Goal: Task Accomplishment & Management: Complete application form

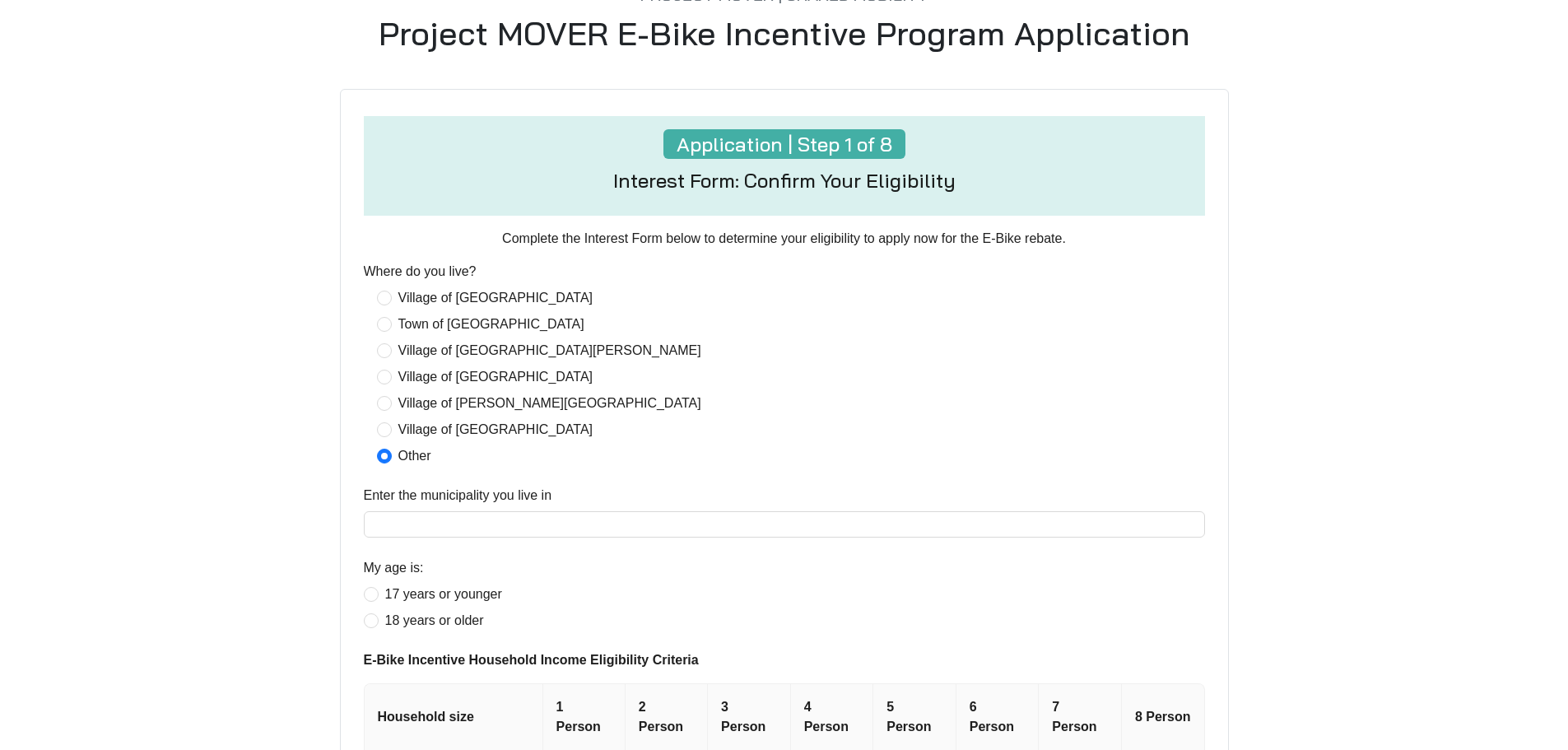
scroll to position [494, 0]
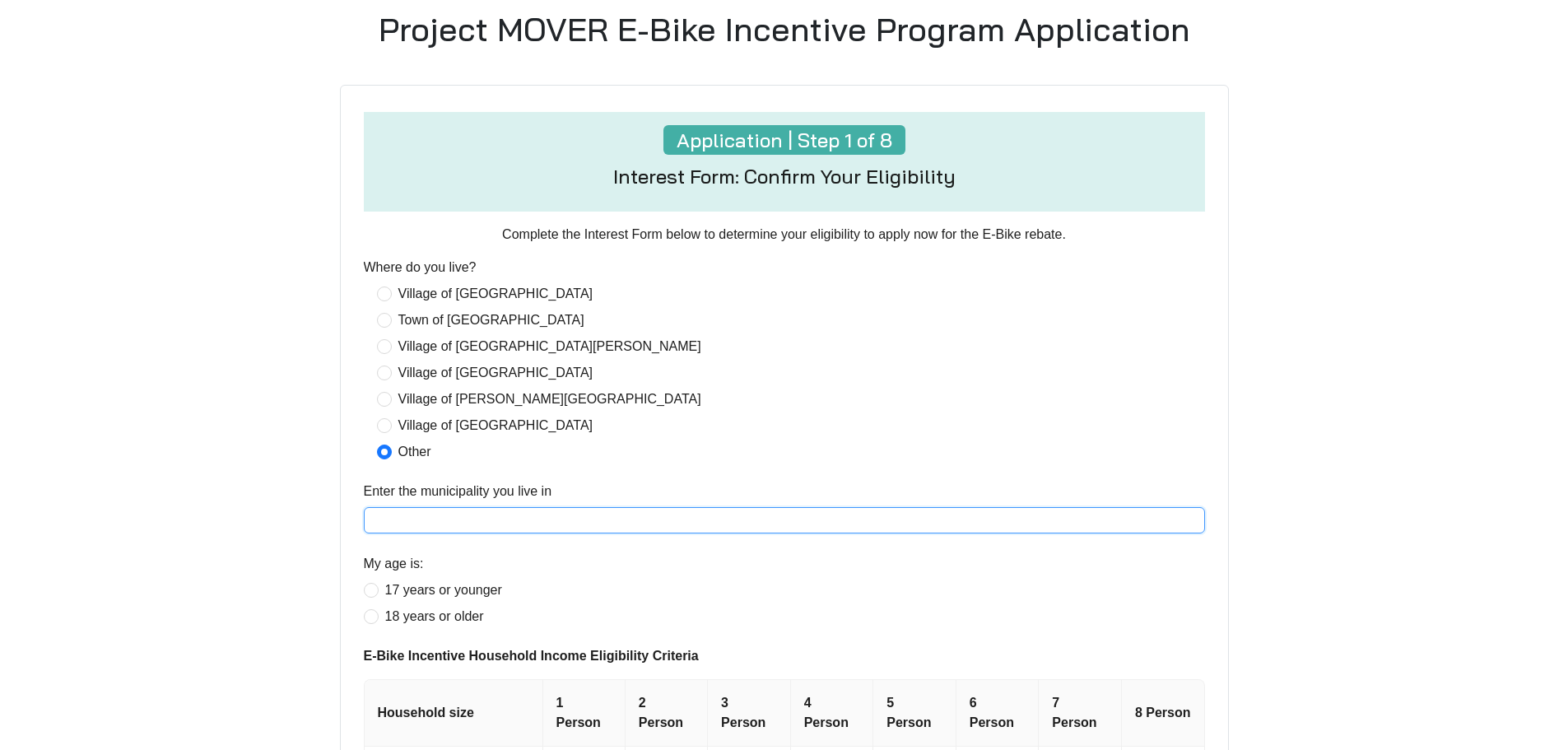
click at [405, 520] on input "Enter the municipality you live in" at bounding box center [784, 520] width 841 height 26
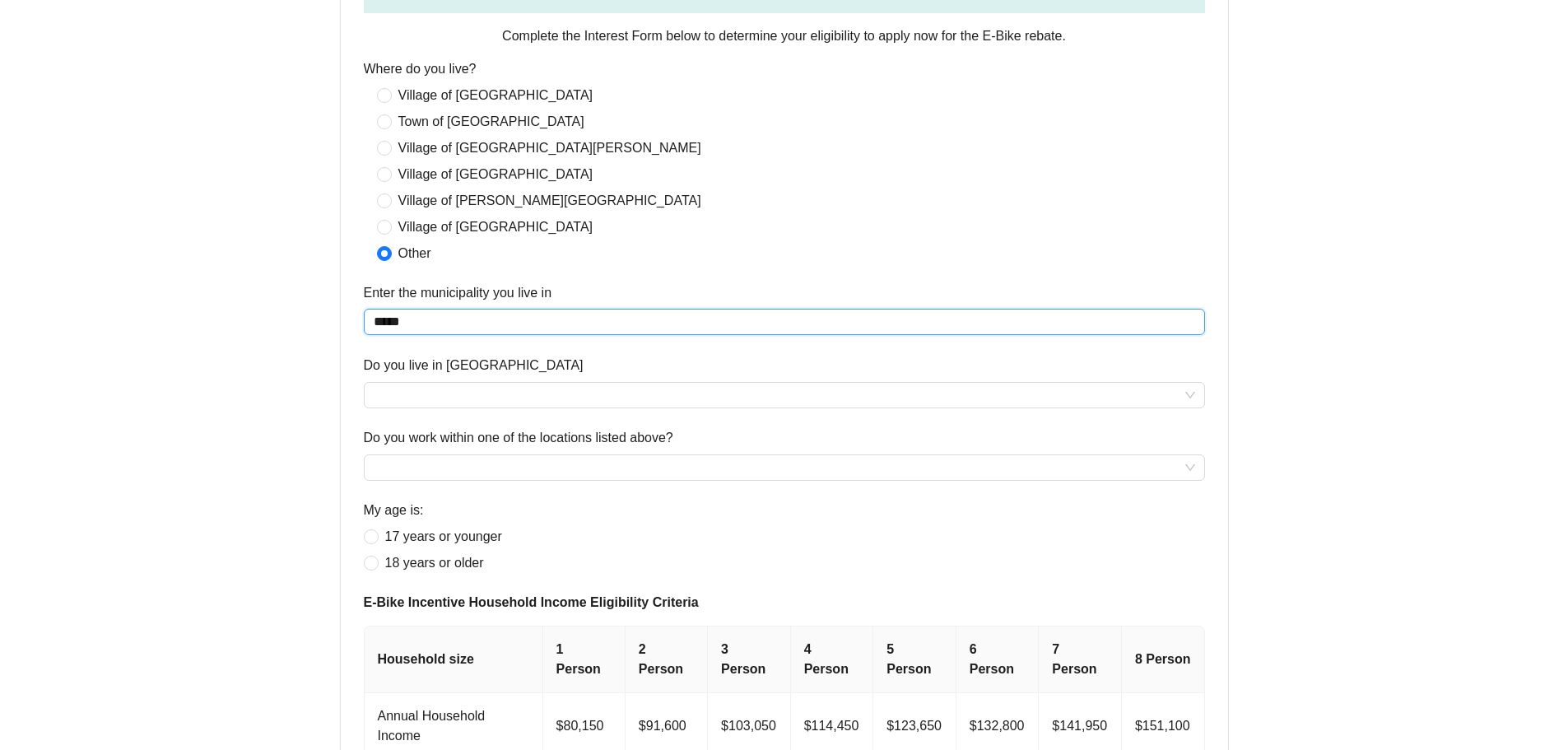
scroll to position [741, 0]
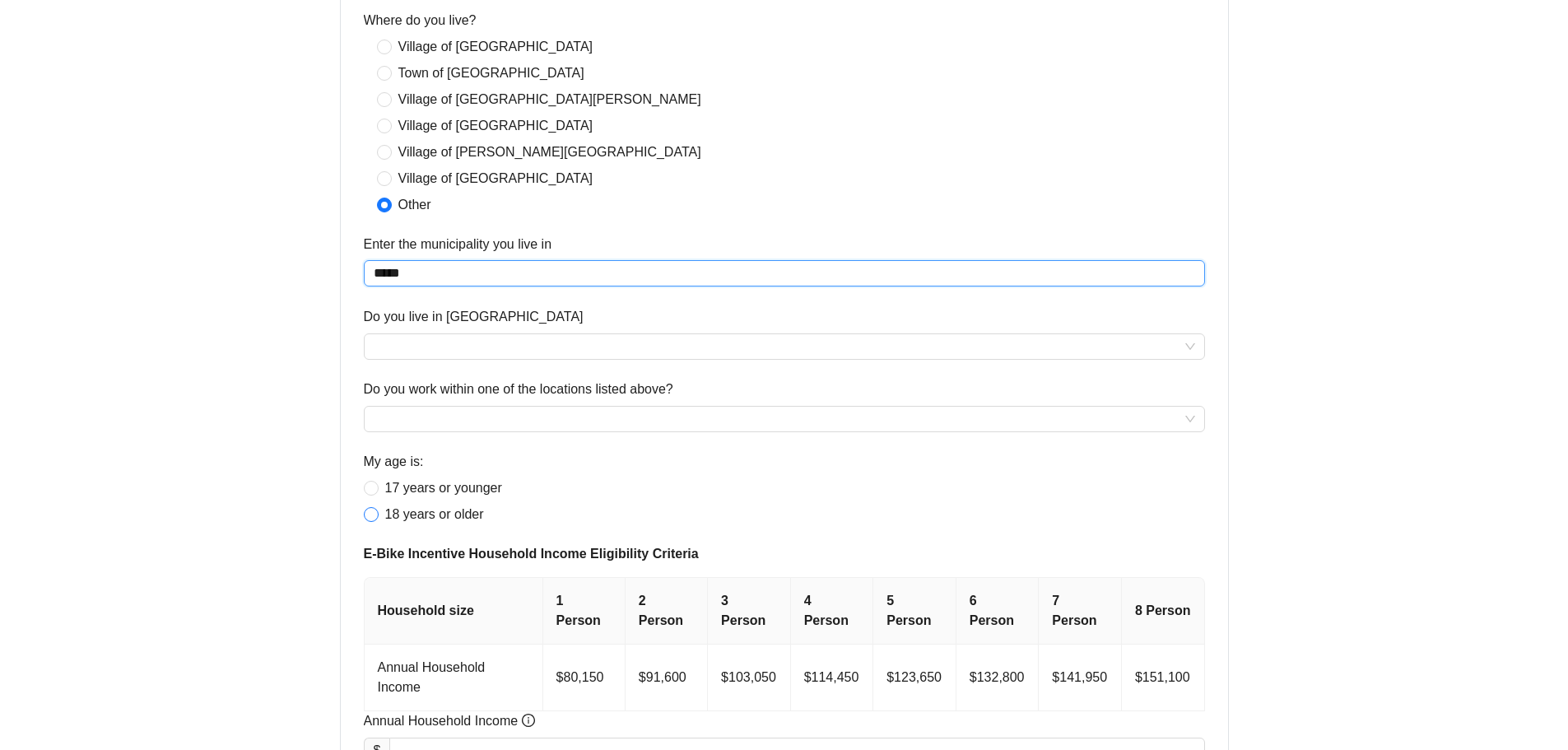
type input "*****"
click at [509, 416] on input "Do you work within one of the locations listed above?" at bounding box center [784, 418] width 822 height 24
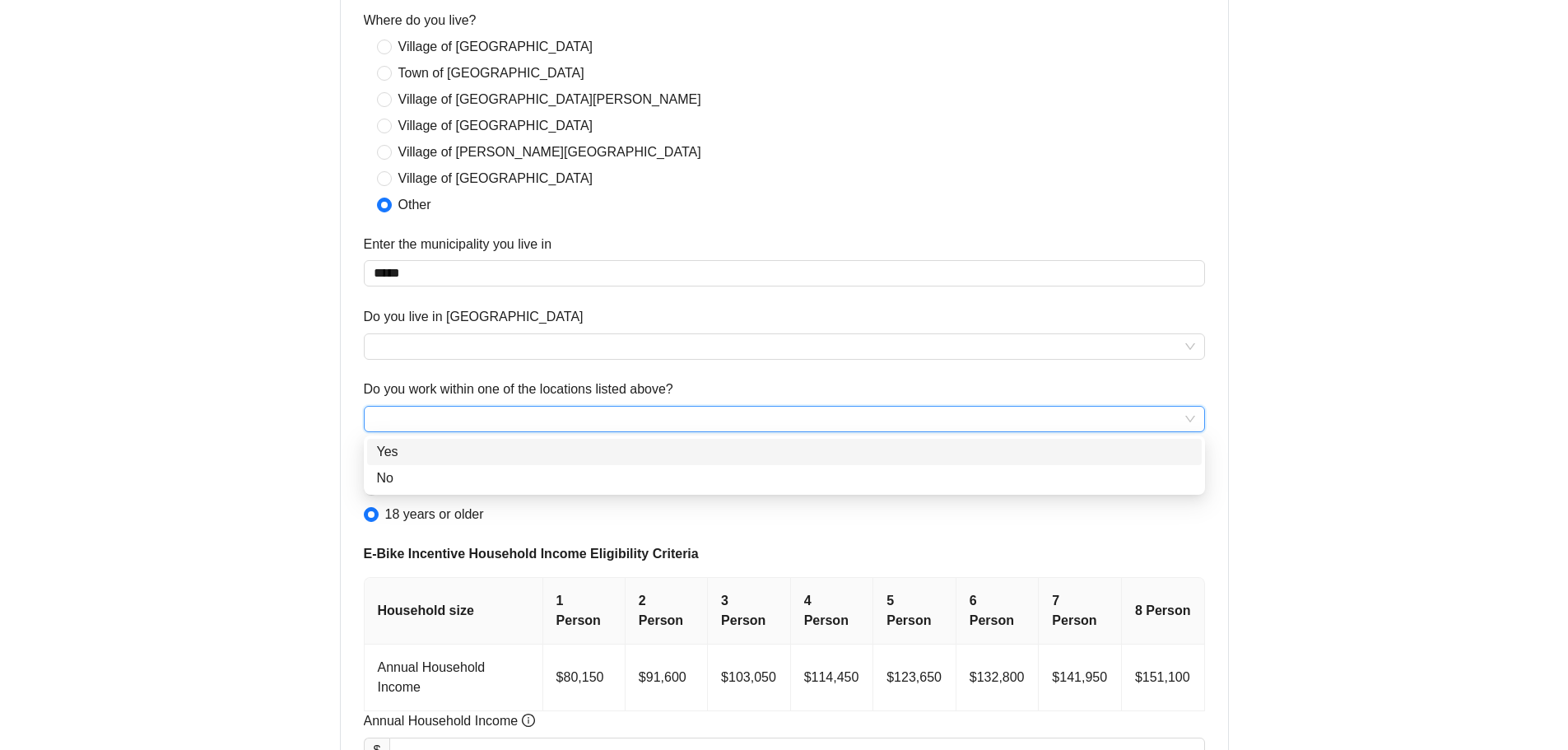
click at [504, 414] on input "Do you work within one of the locations listed above?" at bounding box center [784, 418] width 822 height 24
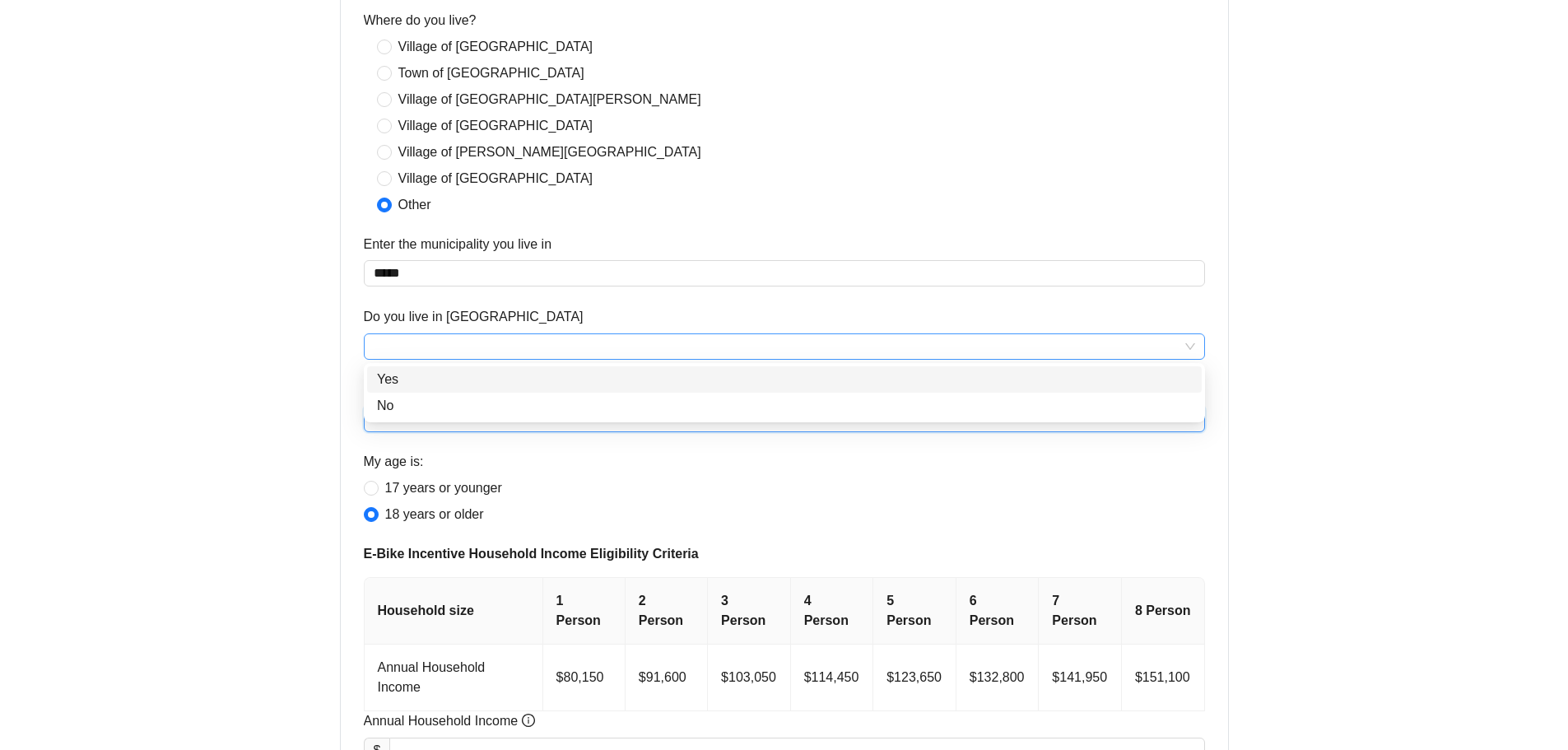
click at [502, 360] on div at bounding box center [784, 346] width 841 height 26
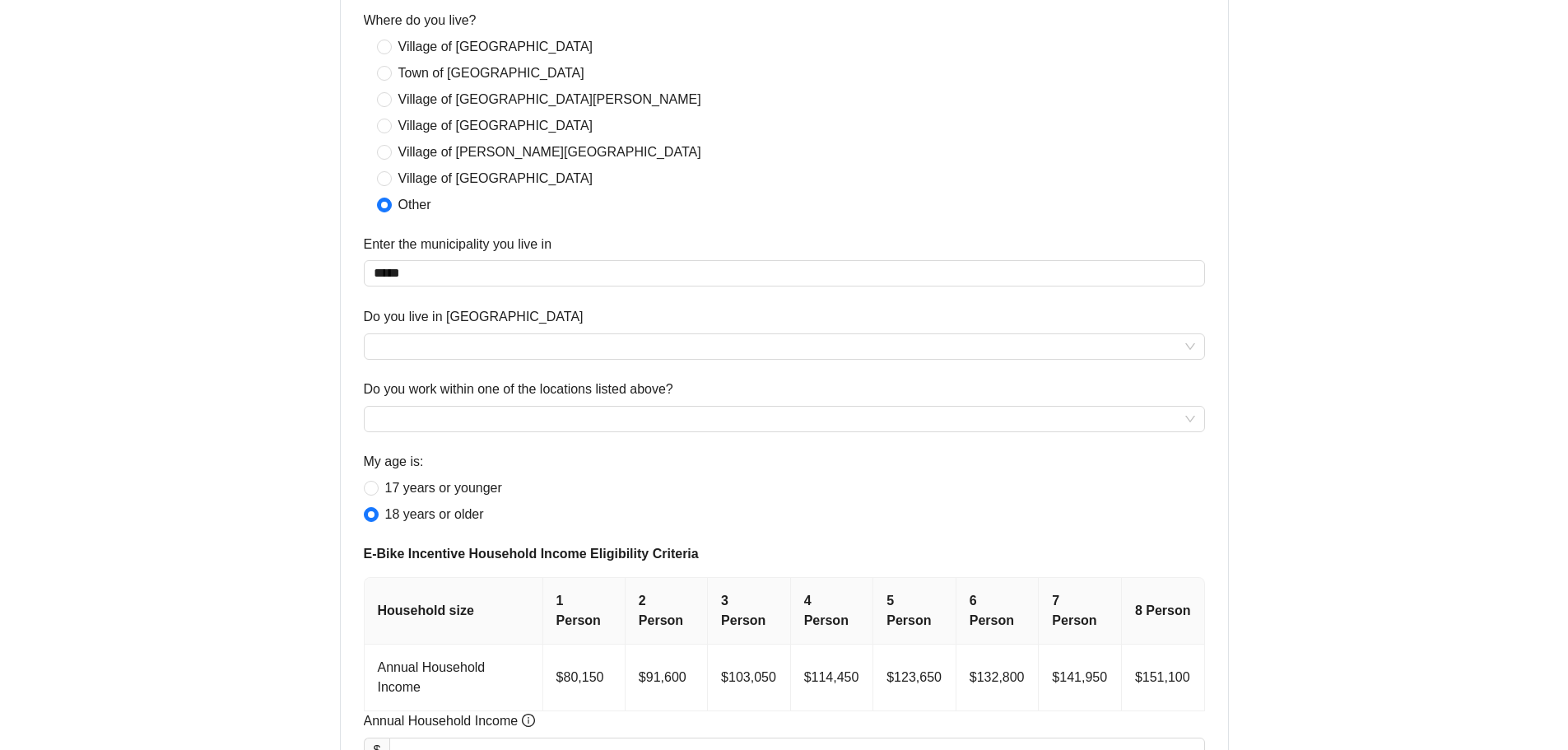
click at [486, 309] on label "Do you live in [GEOGRAPHIC_DATA]" at bounding box center [474, 317] width 220 height 20
click at [486, 334] on input "Do you live in [GEOGRAPHIC_DATA]" at bounding box center [784, 346] width 822 height 24
click at [486, 309] on label "Do you live in [GEOGRAPHIC_DATA]" at bounding box center [474, 317] width 220 height 20
click at [486, 334] on input "Do you live in [GEOGRAPHIC_DATA]" at bounding box center [784, 346] width 822 height 24
drag, startPoint x: 568, startPoint y: 314, endPoint x: 483, endPoint y: 291, distance: 88.1
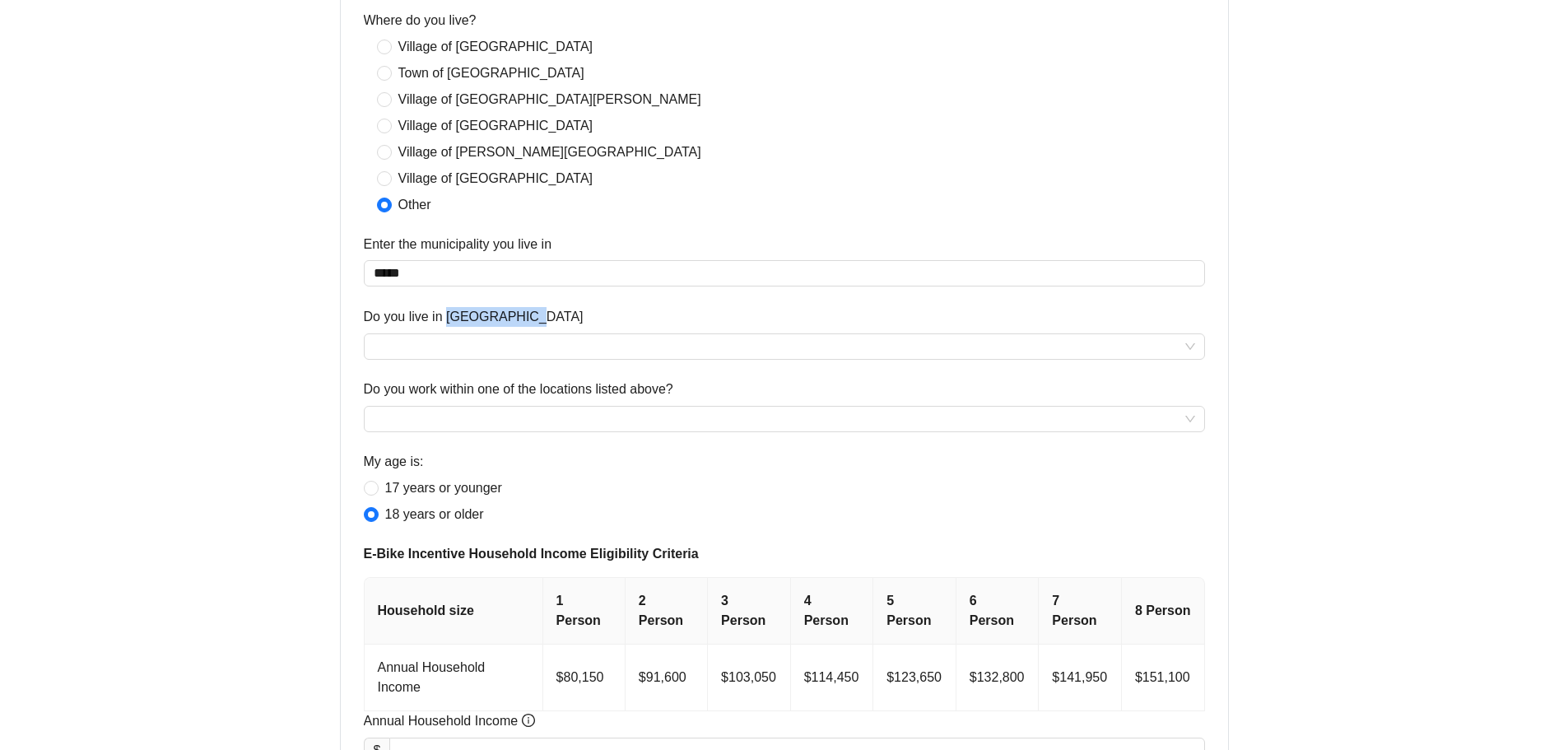
click at [483, 291] on form "Application | Step 1 of 8 Interest Form: Confirm Your Eligibility Complete the …" at bounding box center [784, 354] width 861 height 1005
copy label "Do you live in [GEOGRAPHIC_DATA]"
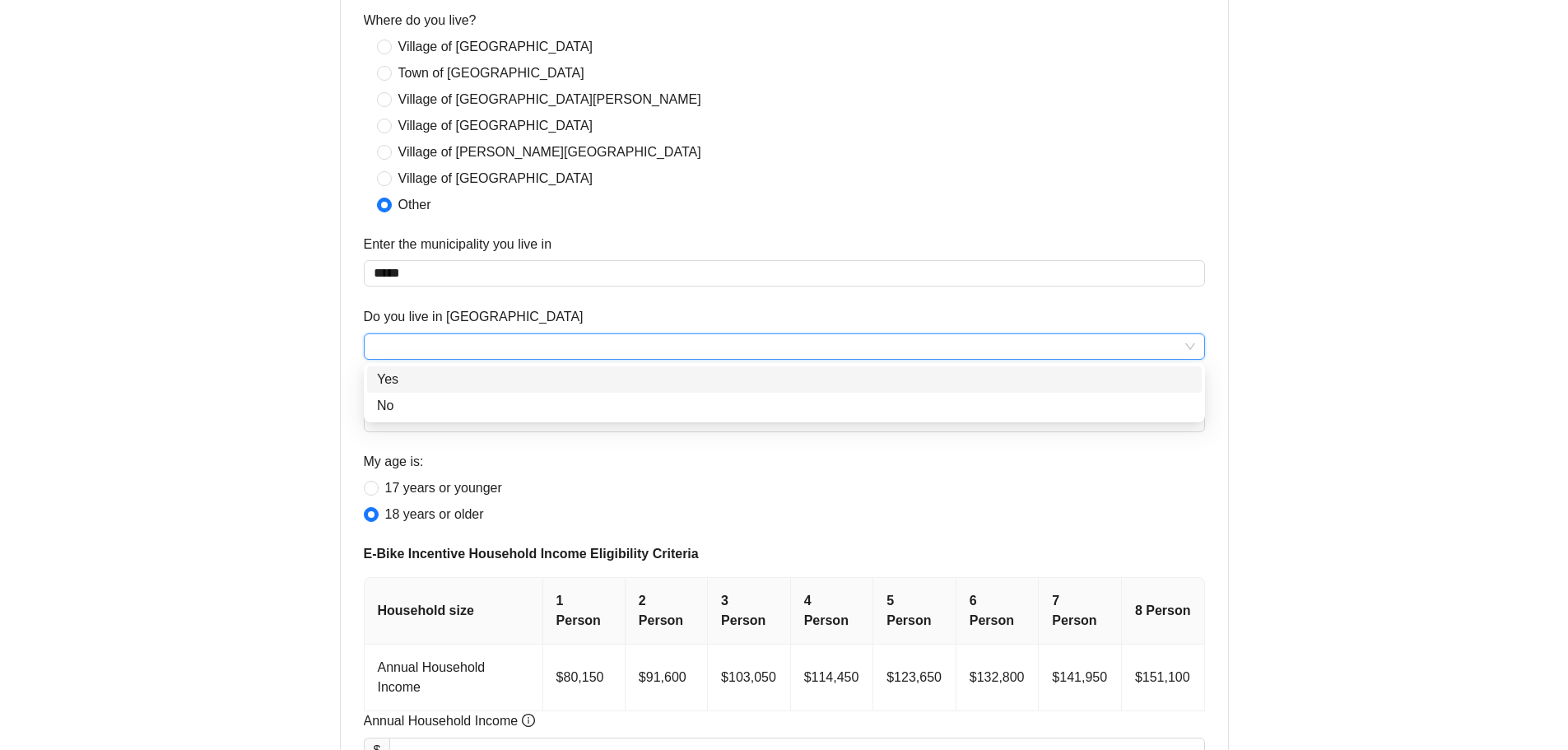
click at [458, 343] on input "Do you live in [GEOGRAPHIC_DATA]" at bounding box center [784, 346] width 822 height 24
click at [427, 407] on div "No" at bounding box center [784, 406] width 815 height 20
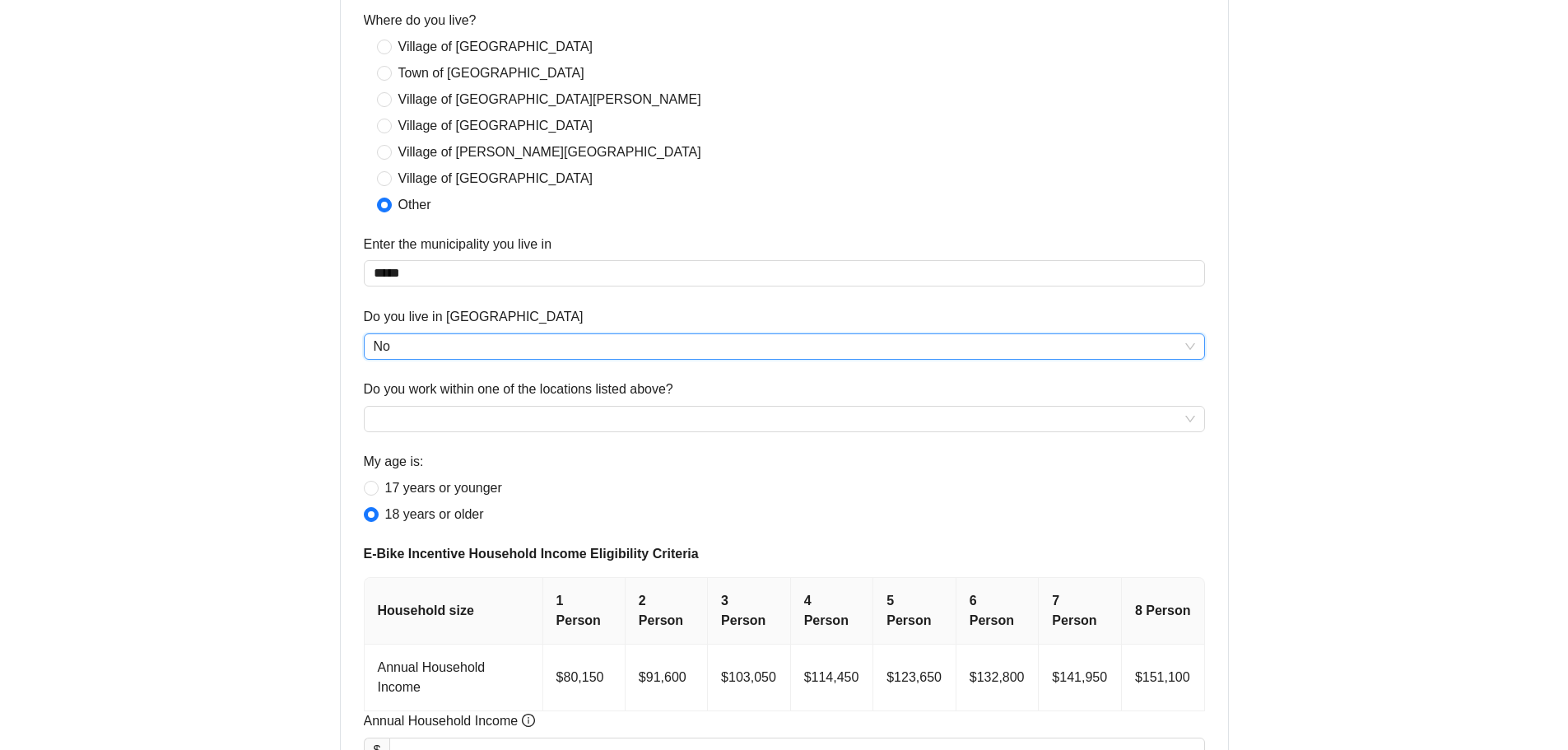
click at [427, 407] on input "Do you work within one of the locations listed above?" at bounding box center [784, 418] width 822 height 24
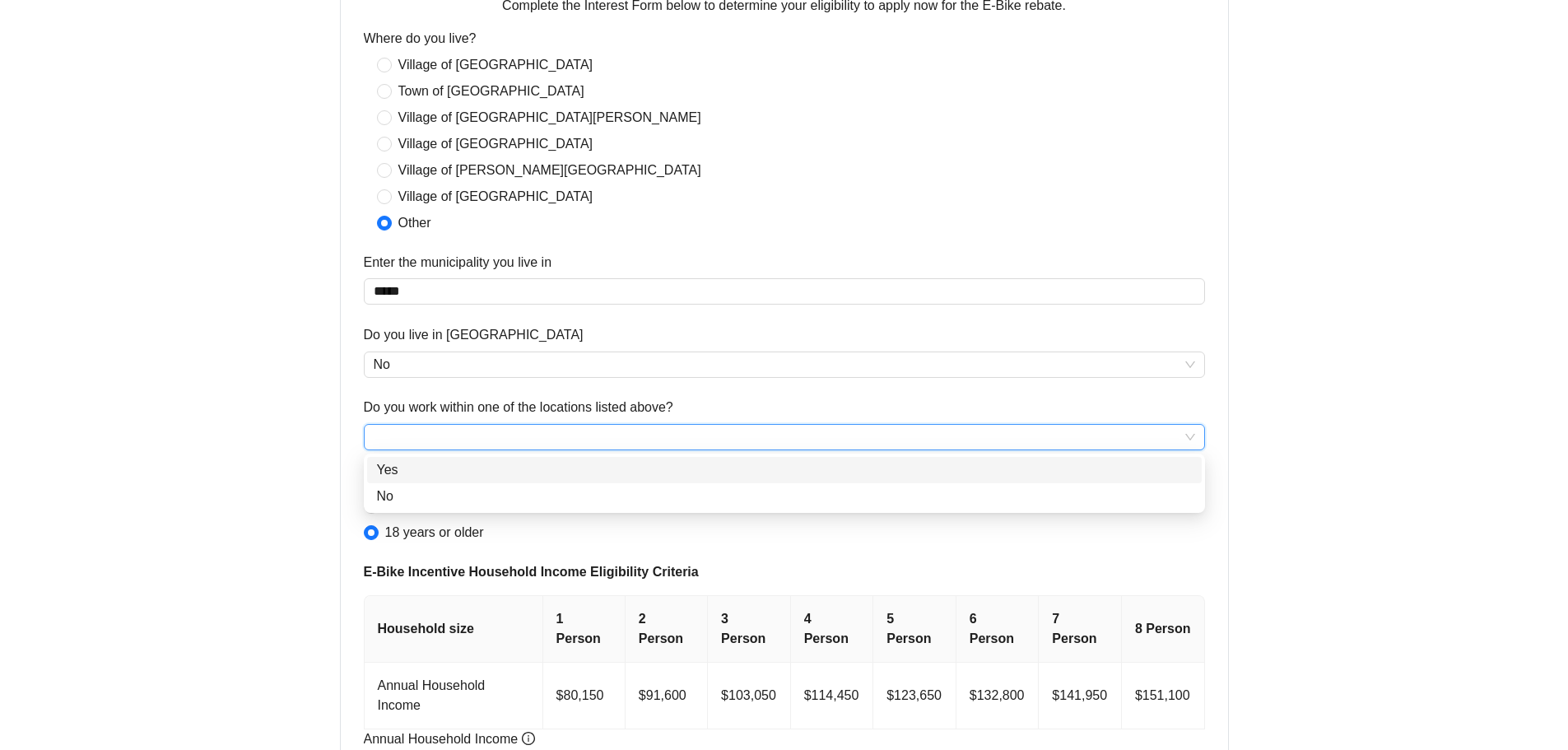
scroll to position [651, 0]
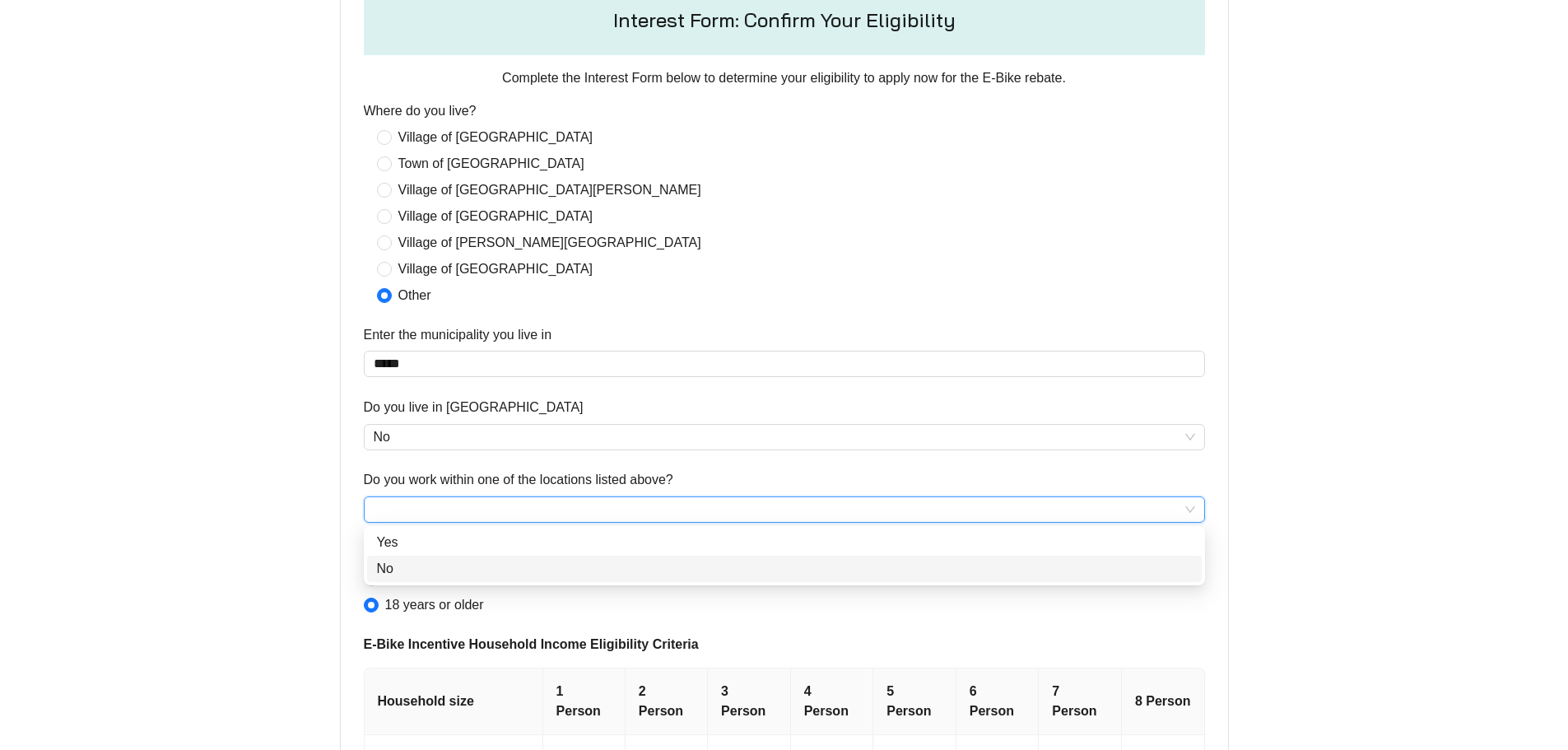
click at [389, 570] on div "No" at bounding box center [784, 569] width 815 height 20
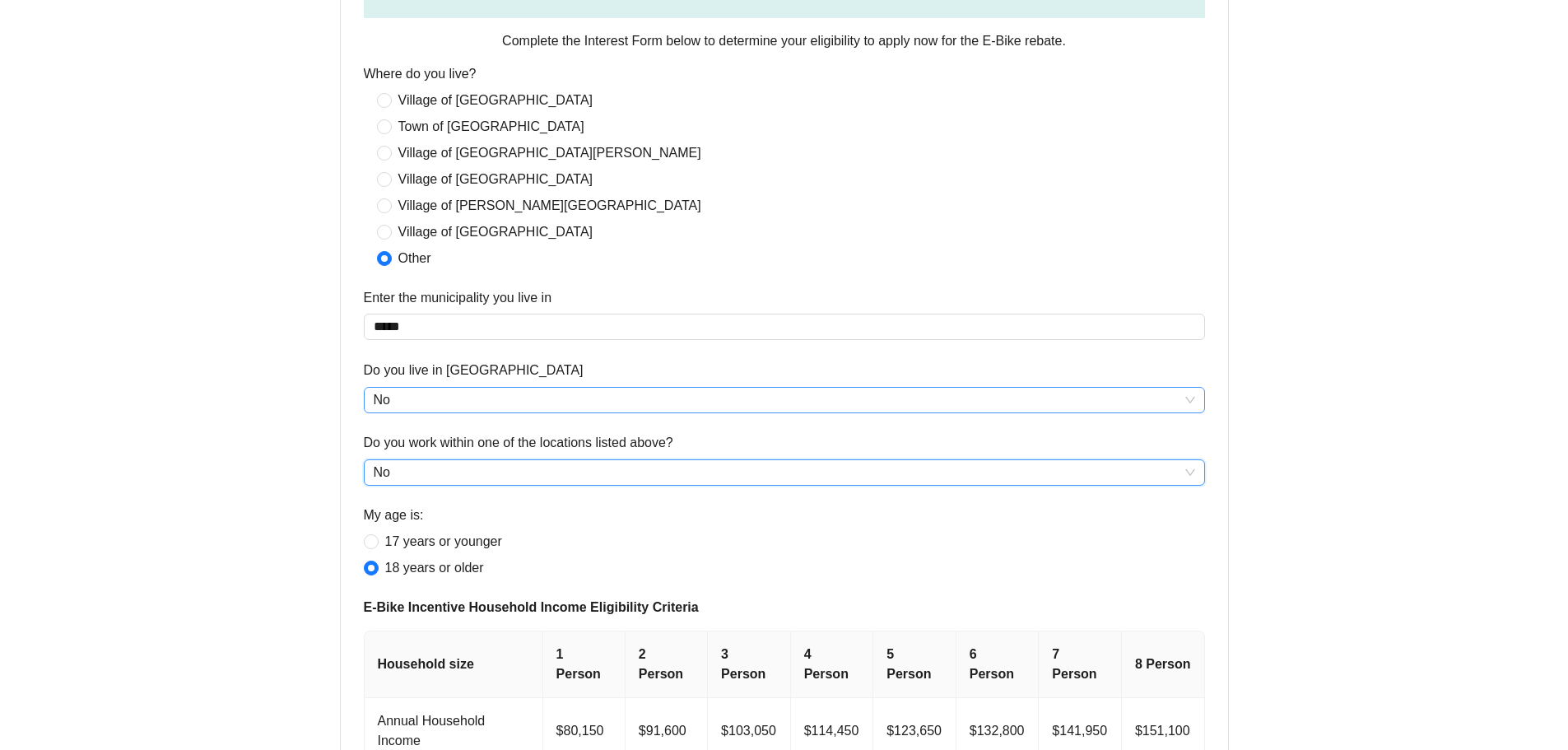
scroll to position [897, 0]
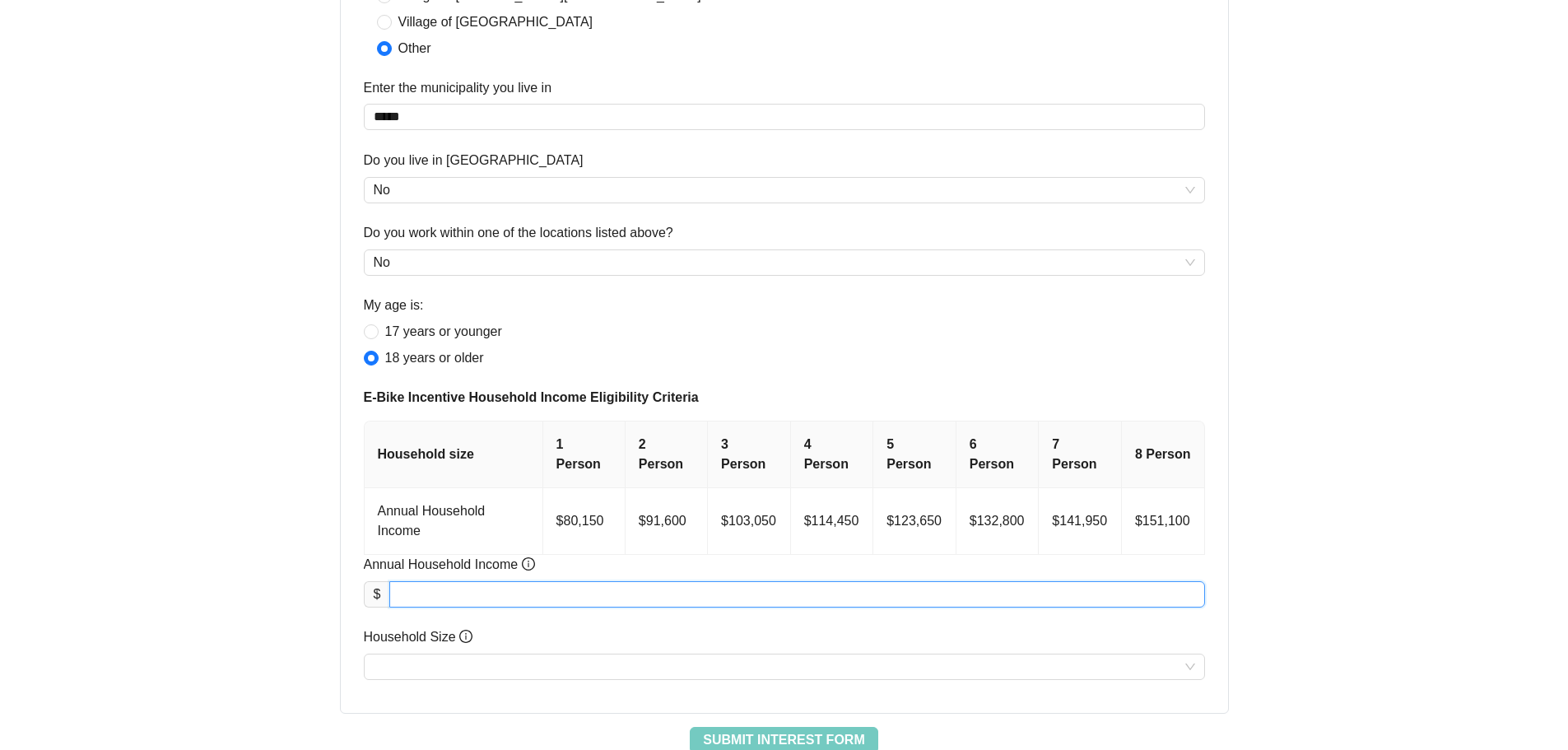
click at [447, 582] on input "Annual Household Income" at bounding box center [797, 594] width 813 height 24
click at [507, 654] on input "Household Size" at bounding box center [784, 666] width 822 height 24
click at [262, 427] on div "Application | Step 1 of 8 Interest Form: Confirm Your Eligibility Complete the …" at bounding box center [784, 217] width 1067 height 1073
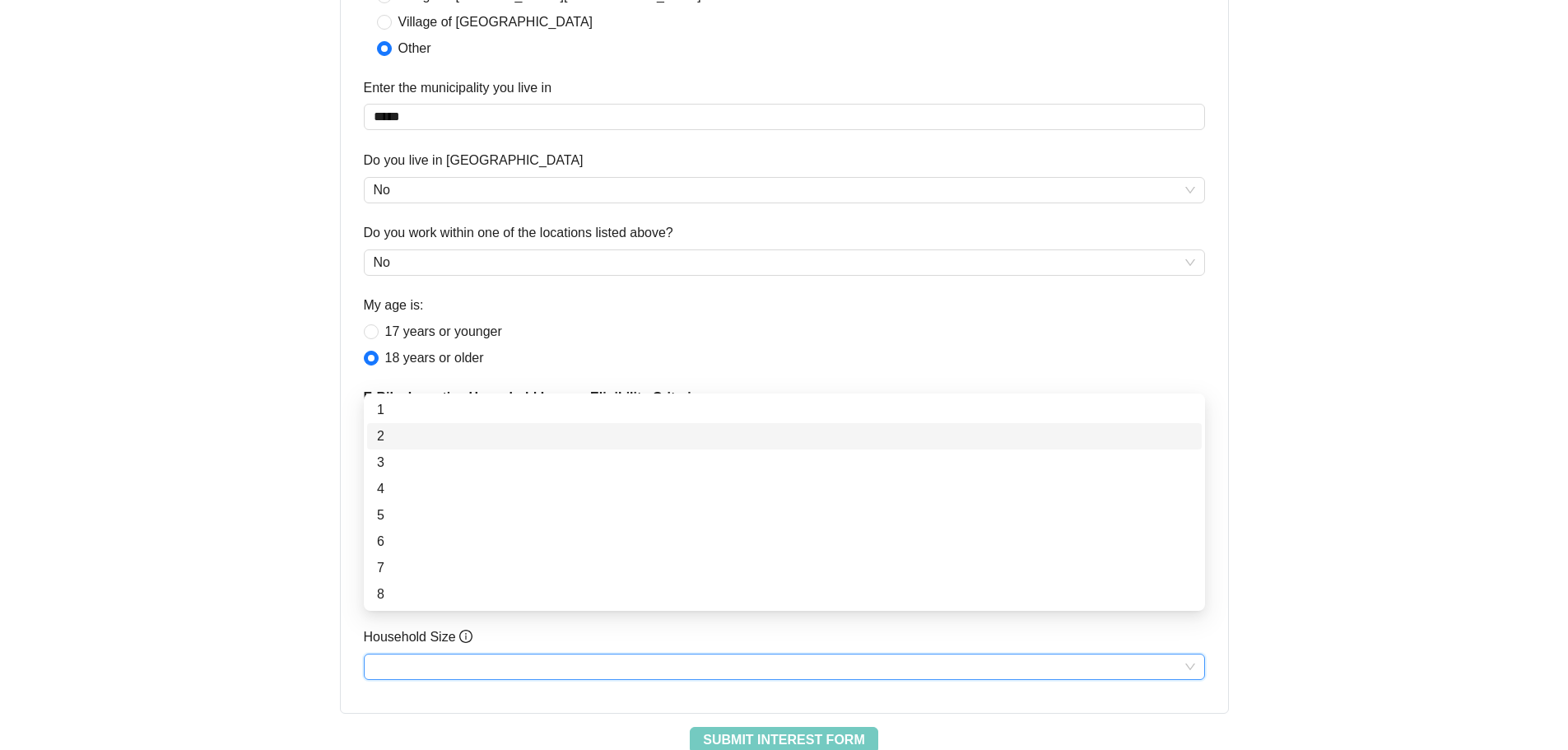
click at [462, 654] on input "Household Size" at bounding box center [784, 666] width 822 height 24
click at [421, 495] on div "4" at bounding box center [784, 489] width 815 height 20
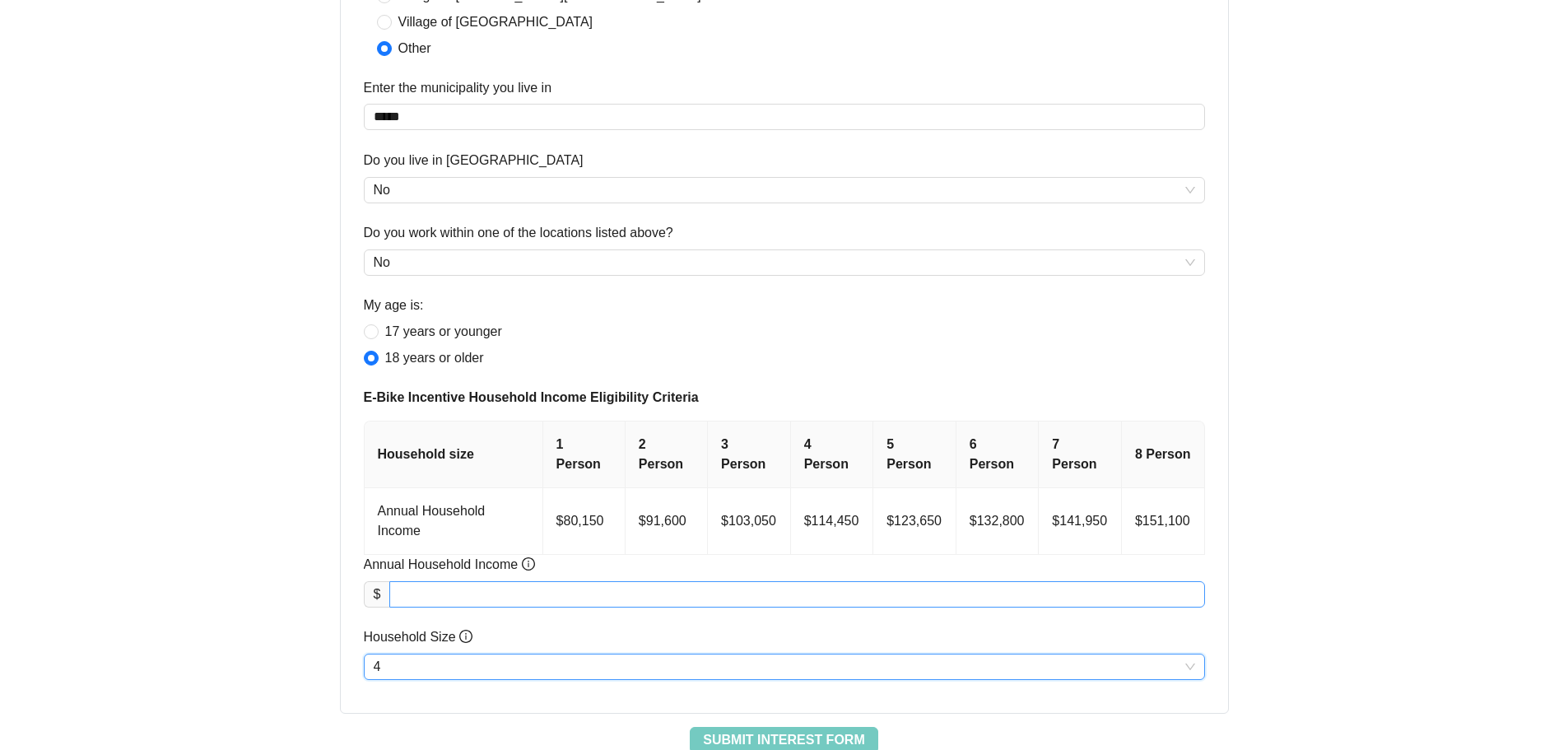
click at [511, 582] on input "Annual Household Income" at bounding box center [797, 594] width 813 height 24
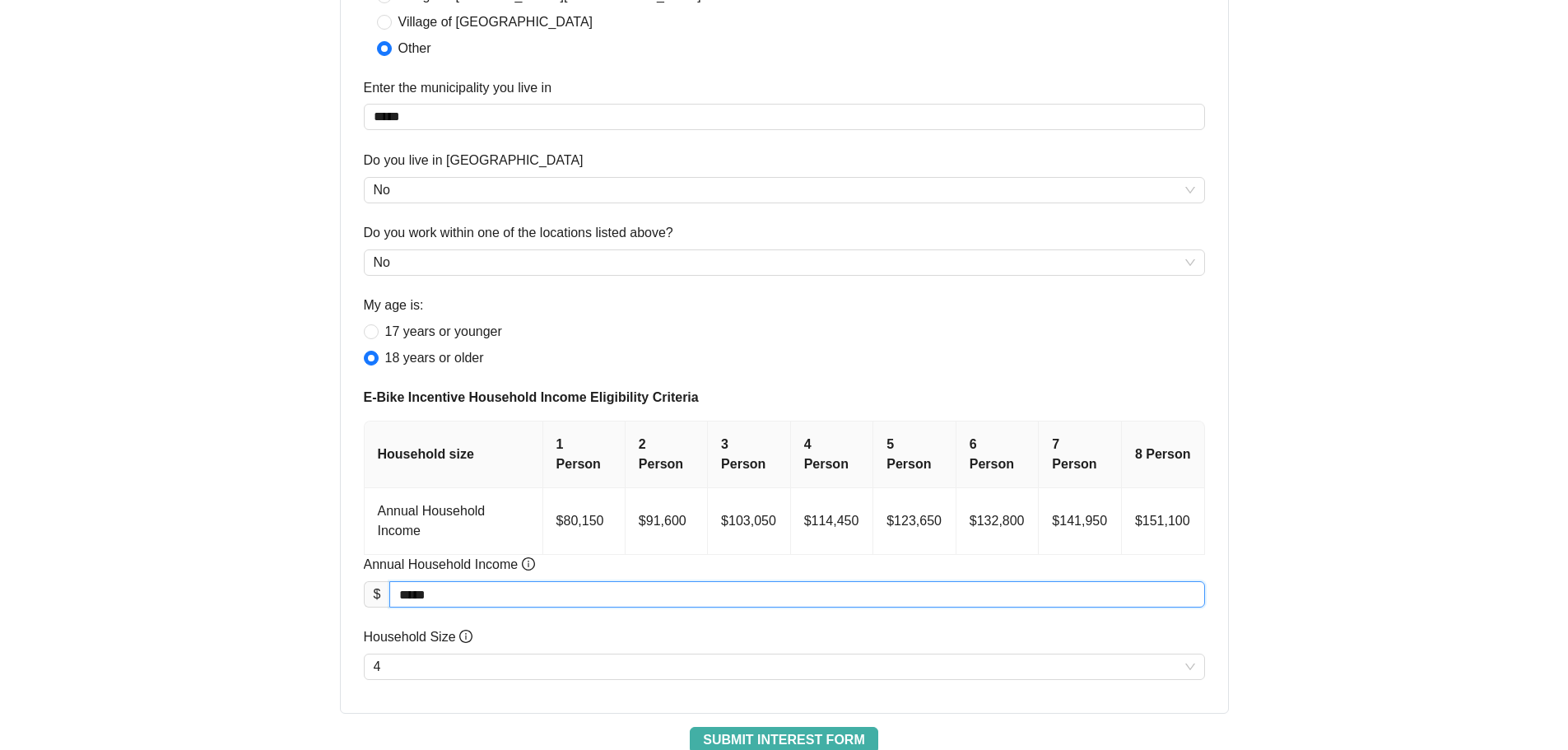
type input "********"
click at [788, 730] on span "Submit Interest Form" at bounding box center [784, 740] width 162 height 20
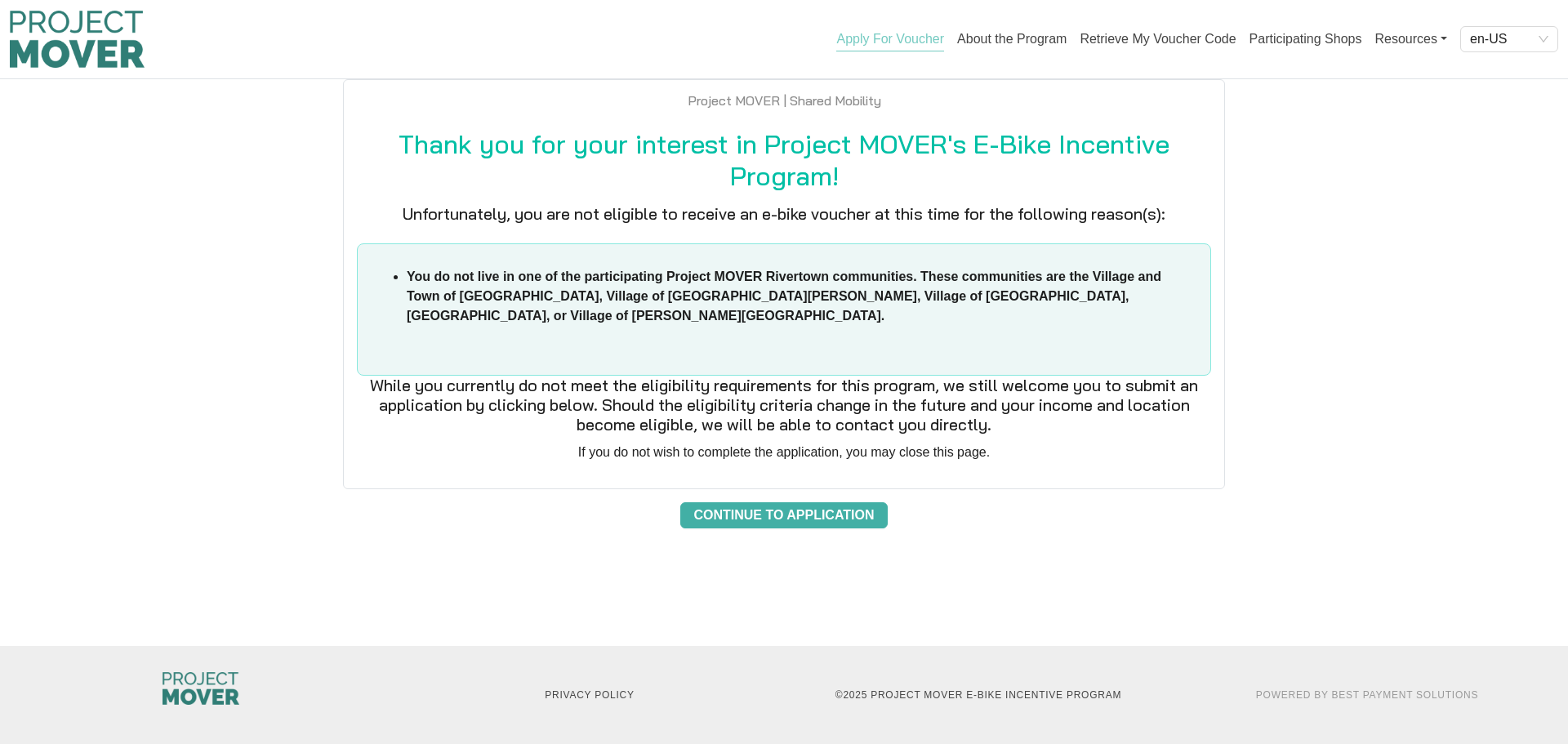
click at [814, 506] on span "Continue to Application" at bounding box center [783, 515] width 180 height 20
